Goal: Task Accomplishment & Management: Manage account settings

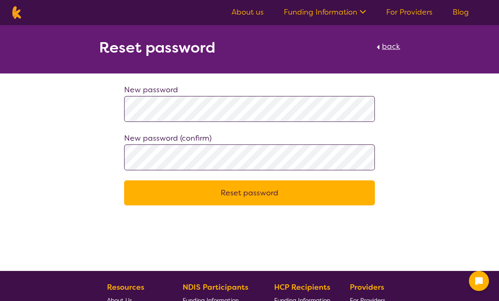
scroll to position [48, 0]
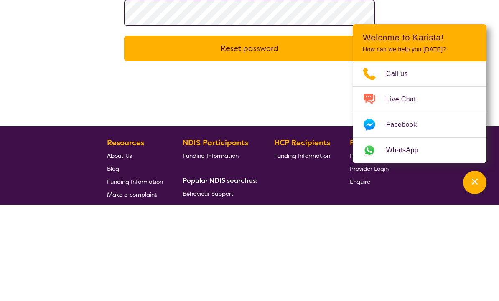
click at [166, 132] on button "Reset password" at bounding box center [249, 144] width 251 height 25
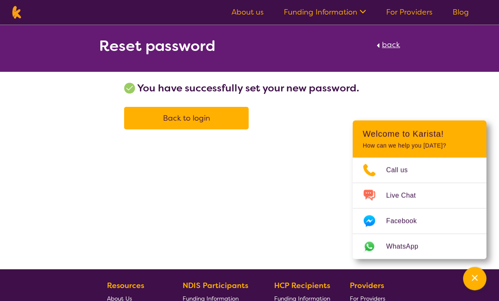
scroll to position [0, 0]
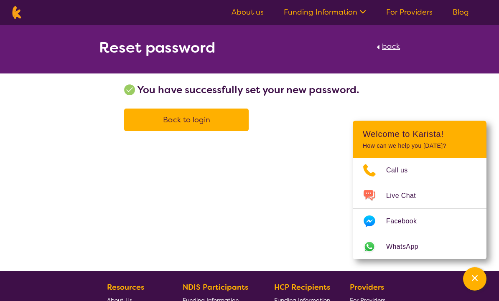
click at [152, 120] on link "Back to login" at bounding box center [186, 120] width 125 height 23
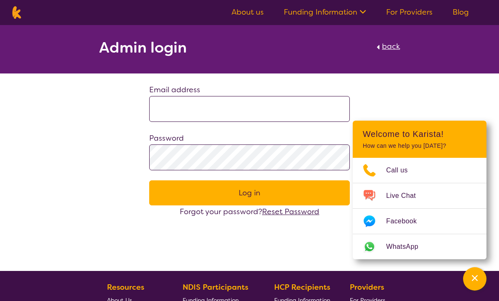
click at [169, 104] on input at bounding box center [249, 109] width 201 height 26
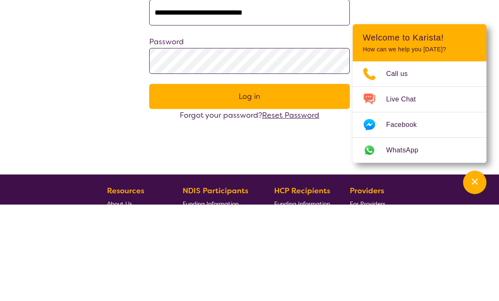
click at [162, 181] on button "Log in" at bounding box center [249, 193] width 201 height 25
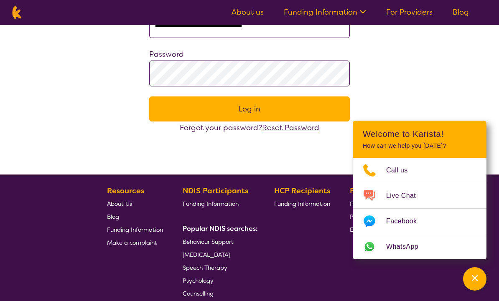
click at [166, 110] on button "Log in" at bounding box center [249, 109] width 201 height 25
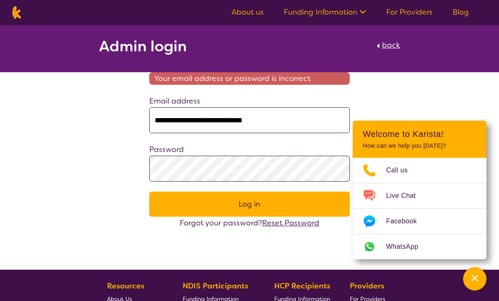
scroll to position [0, 0]
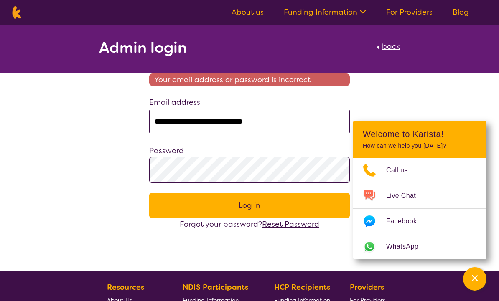
click at [179, 121] on input "**********" at bounding box center [249, 122] width 201 height 26
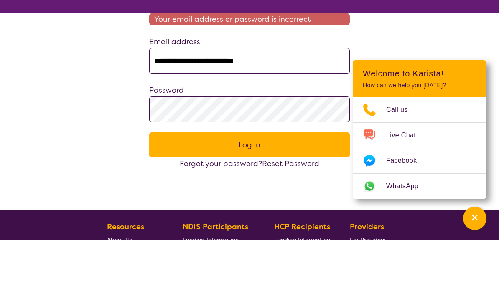
type input "**********"
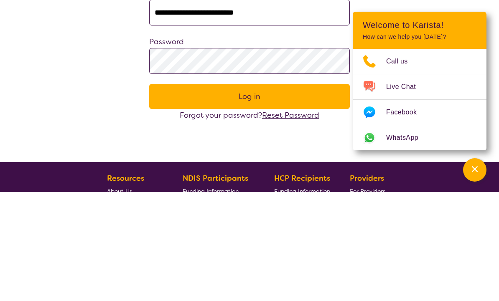
click at [161, 193] on button "Log in" at bounding box center [249, 205] width 201 height 25
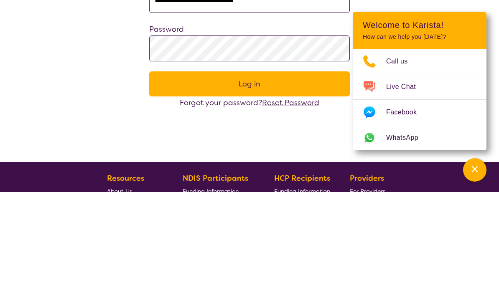
scroll to position [109, 0]
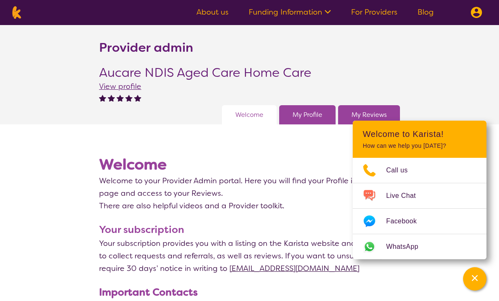
click at [457, 85] on section "Provider admin Aucare NDIS Aged Care Home Care View profile Welcome My Profile …" at bounding box center [249, 74] width 499 height 99
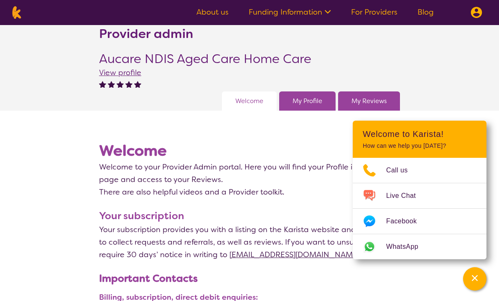
scroll to position [15, 0]
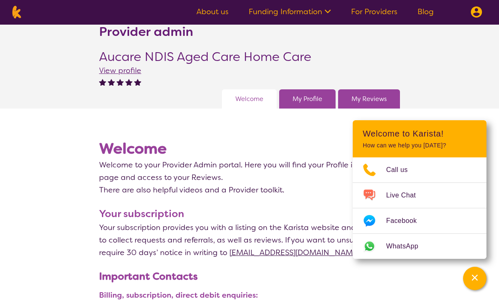
click at [300, 86] on div "Aucare NDIS Aged Care Home Care View profile" at bounding box center [205, 70] width 212 height 40
click at [298, 97] on link "My Profile" at bounding box center [308, 99] width 30 height 13
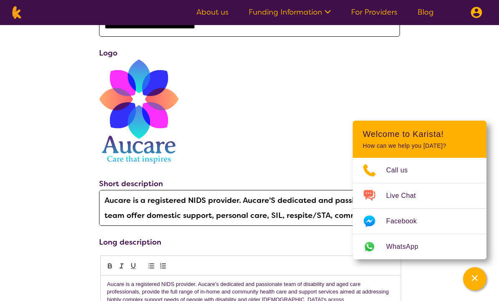
scroll to position [203, 0]
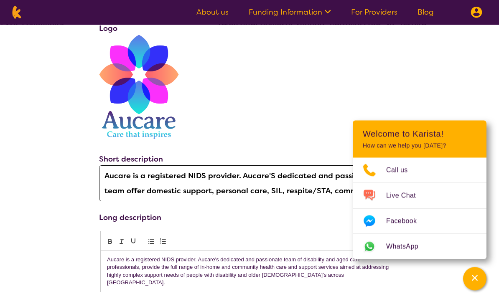
click at [280, 281] on div "Aucare is a registered NIDS provider. Aucare's dedicated and passionate team of…" at bounding box center [251, 272] width 300 height 41
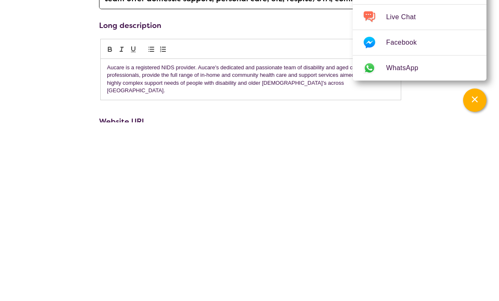
click at [479, 274] on icon "Channel Menu" at bounding box center [475, 278] width 8 height 8
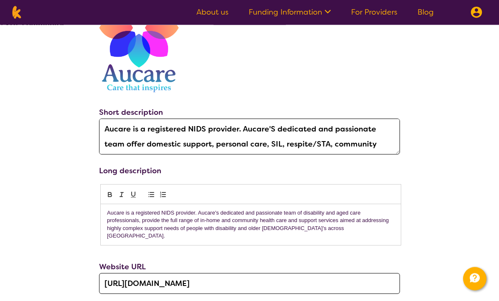
scroll to position [244, 0]
